Goal: Task Accomplishment & Management: Use online tool/utility

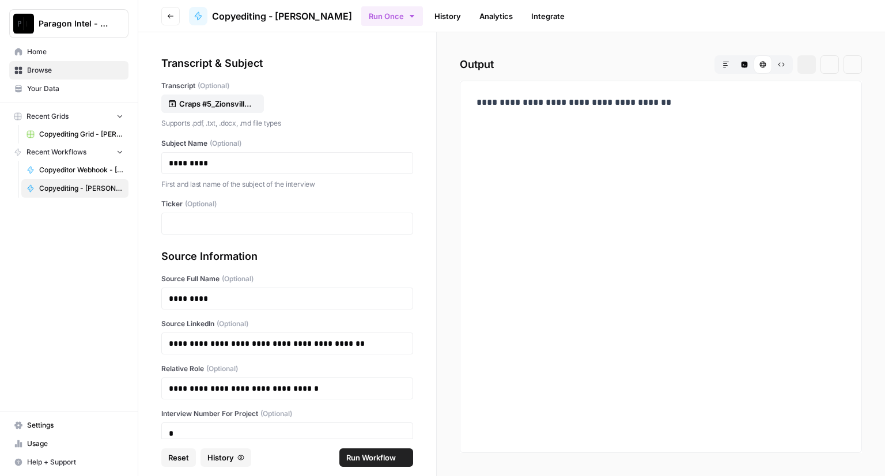
scroll to position [63, 0]
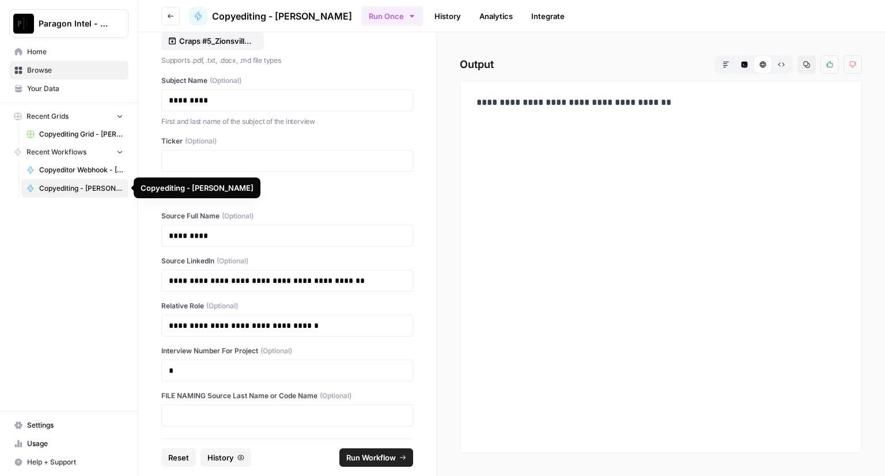
click at [63, 189] on span "Copyediting - [PERSON_NAME]" at bounding box center [81, 188] width 84 height 10
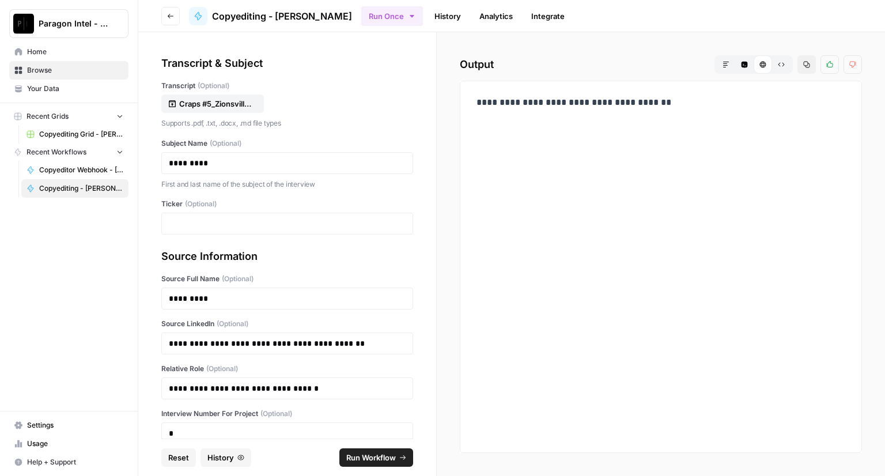
click at [46, 90] on span "Your Data" at bounding box center [75, 89] width 96 height 10
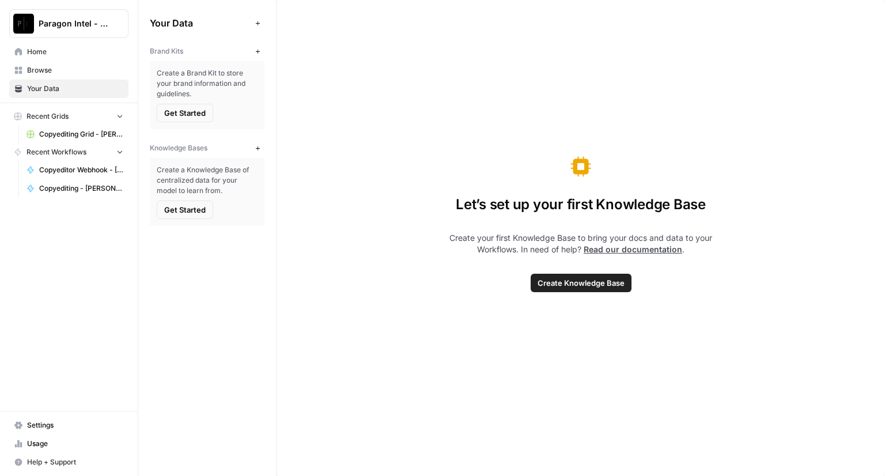
click at [74, 132] on span "Copyediting Grid - [PERSON_NAME]" at bounding box center [81, 134] width 84 height 10
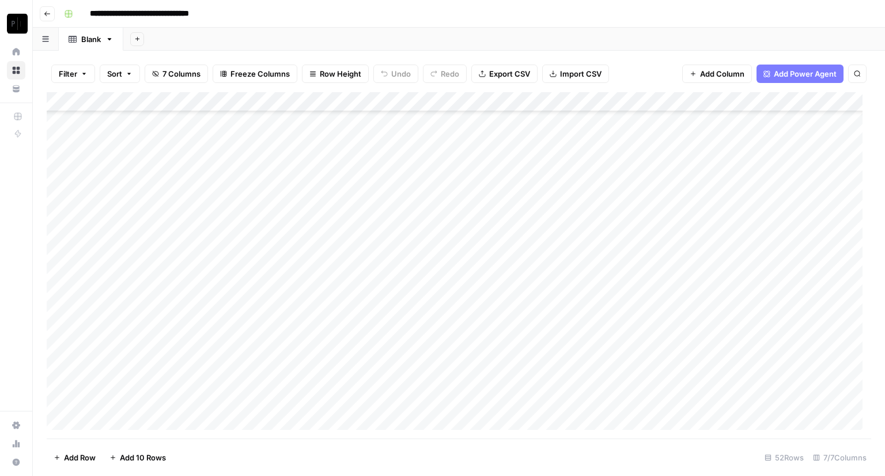
scroll to position [719, 0]
click at [666, 401] on div "Add Column" at bounding box center [459, 265] width 824 height 346
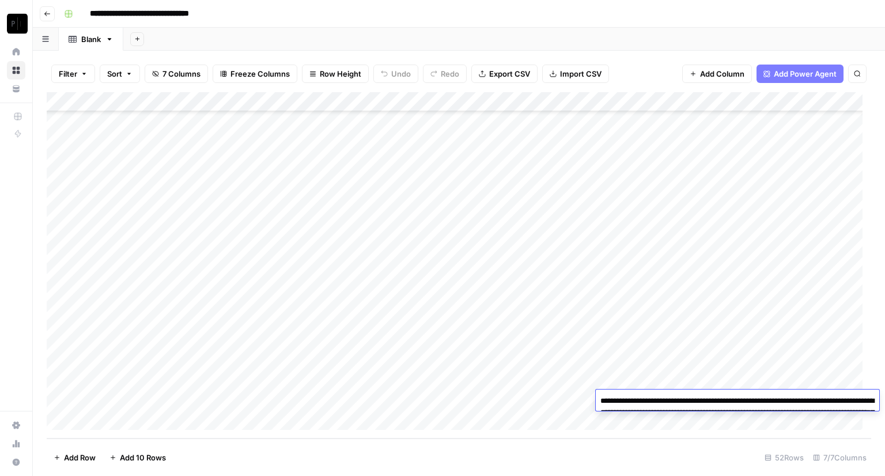
click at [645, 412] on textarea "**********" at bounding box center [736, 418] width 283 height 51
